Goal: Task Accomplishment & Management: Use online tool/utility

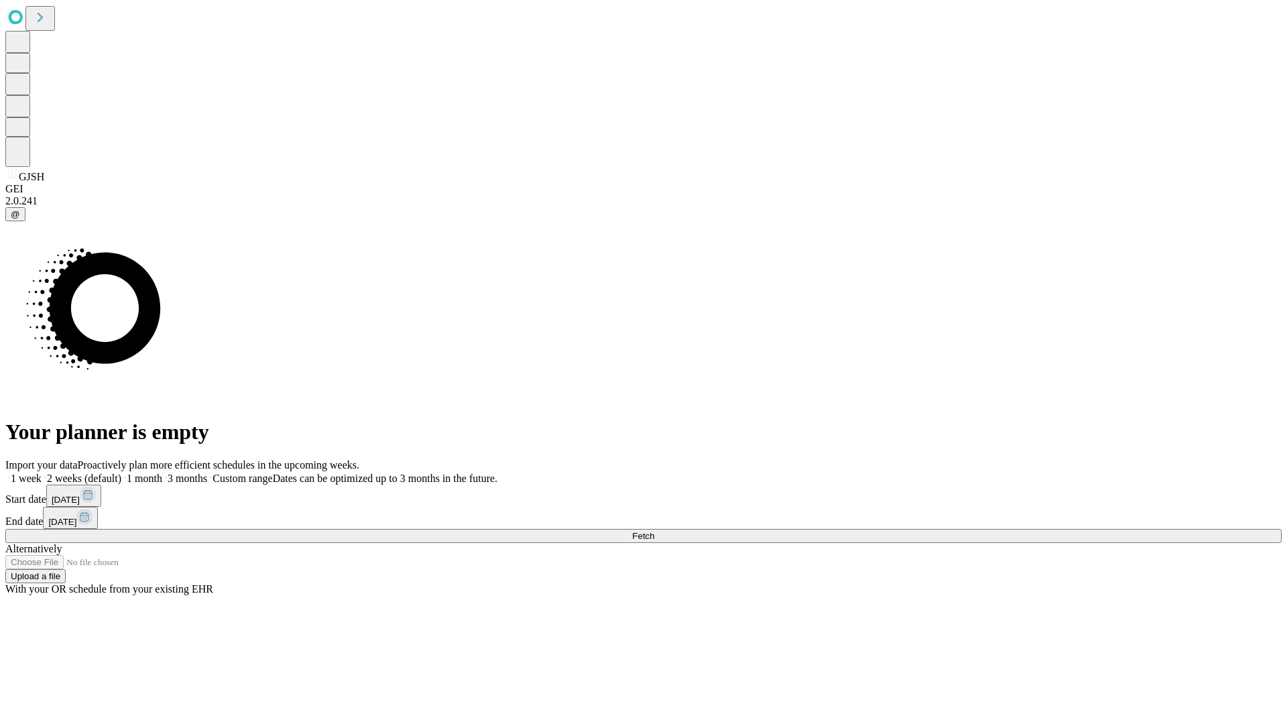
click at [654, 531] on span "Fetch" at bounding box center [643, 536] width 22 height 10
